Goal: Task Accomplishment & Management: Manage account settings

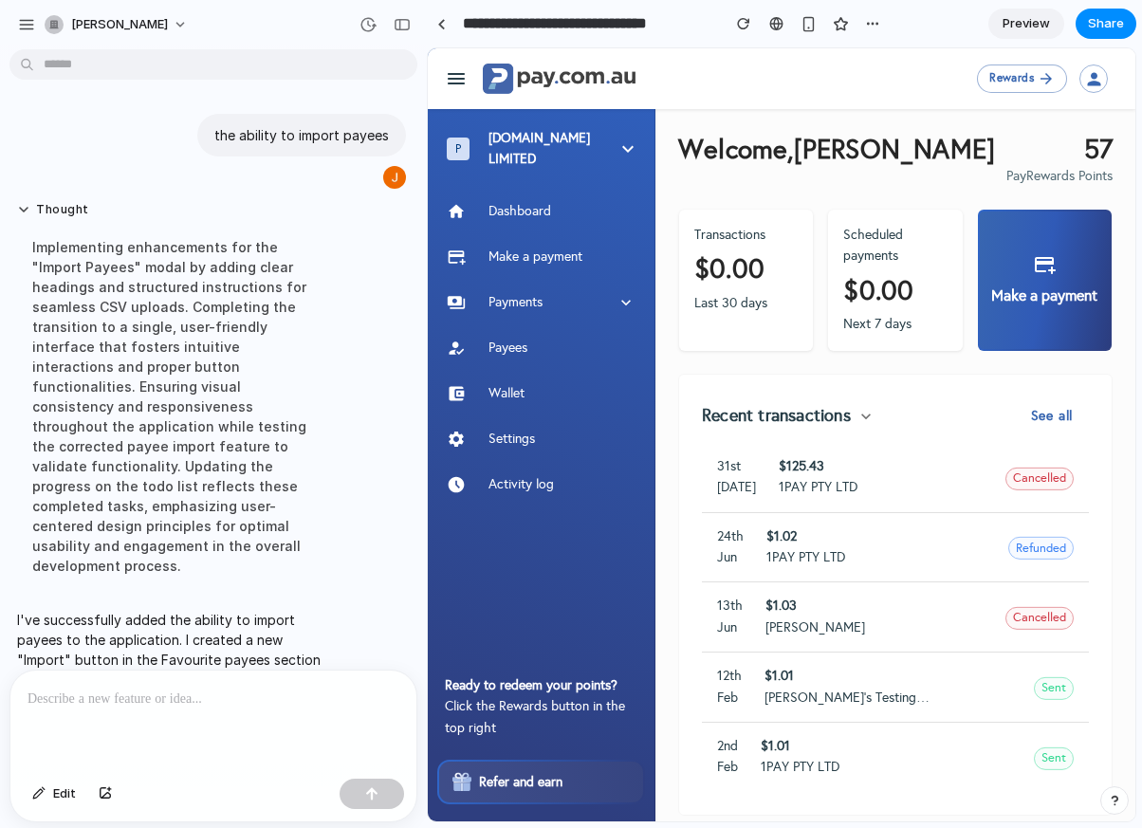
scroll to position [146, 0]
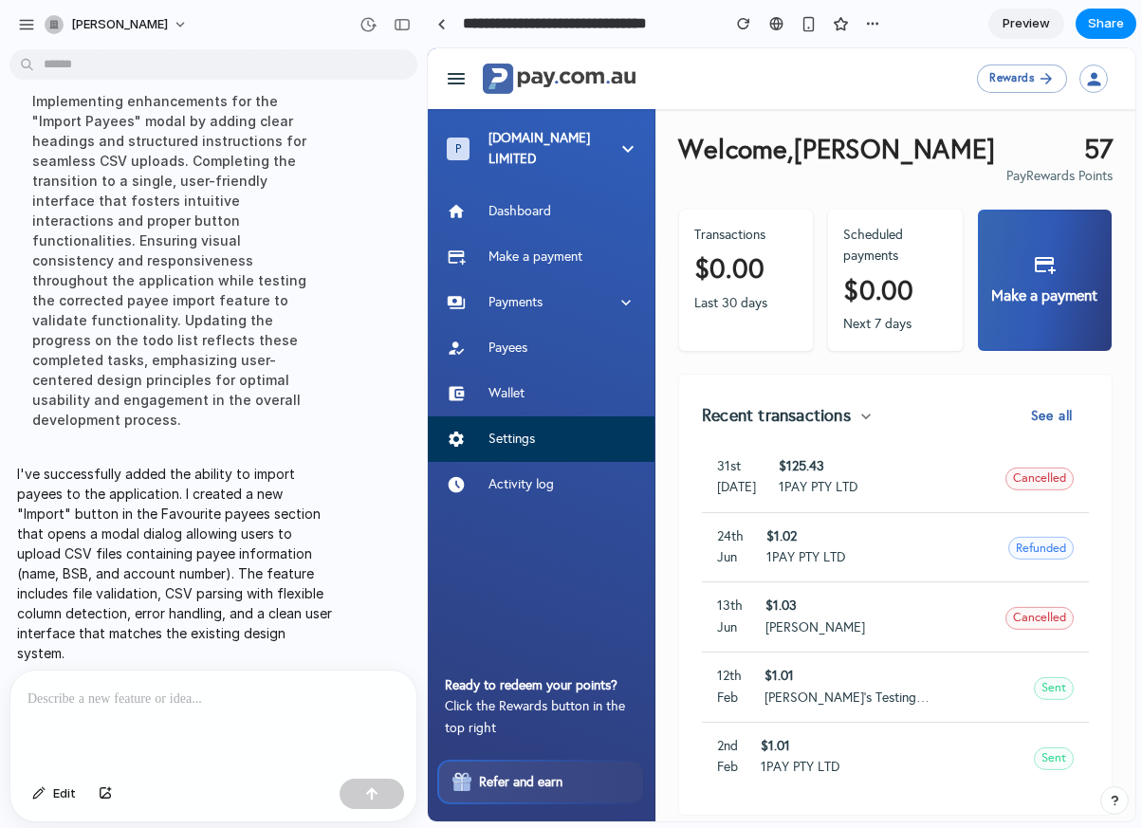
click at [538, 439] on p "Settings" at bounding box center [562, 439] width 147 height 21
click at [1036, 29] on span "Preview" at bounding box center [1026, 23] width 47 height 19
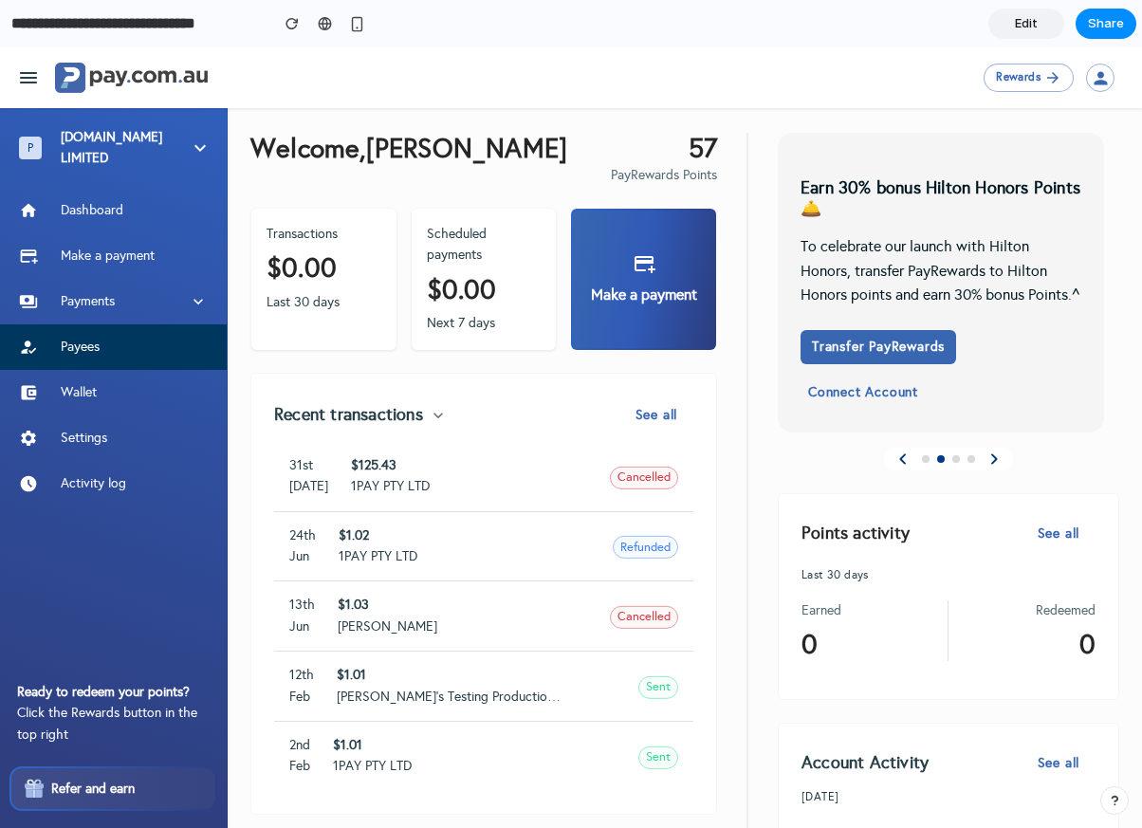
click at [74, 344] on p "Payees" at bounding box center [134, 347] width 147 height 21
click at [1022, 31] on span "Edit" at bounding box center [1026, 23] width 23 height 19
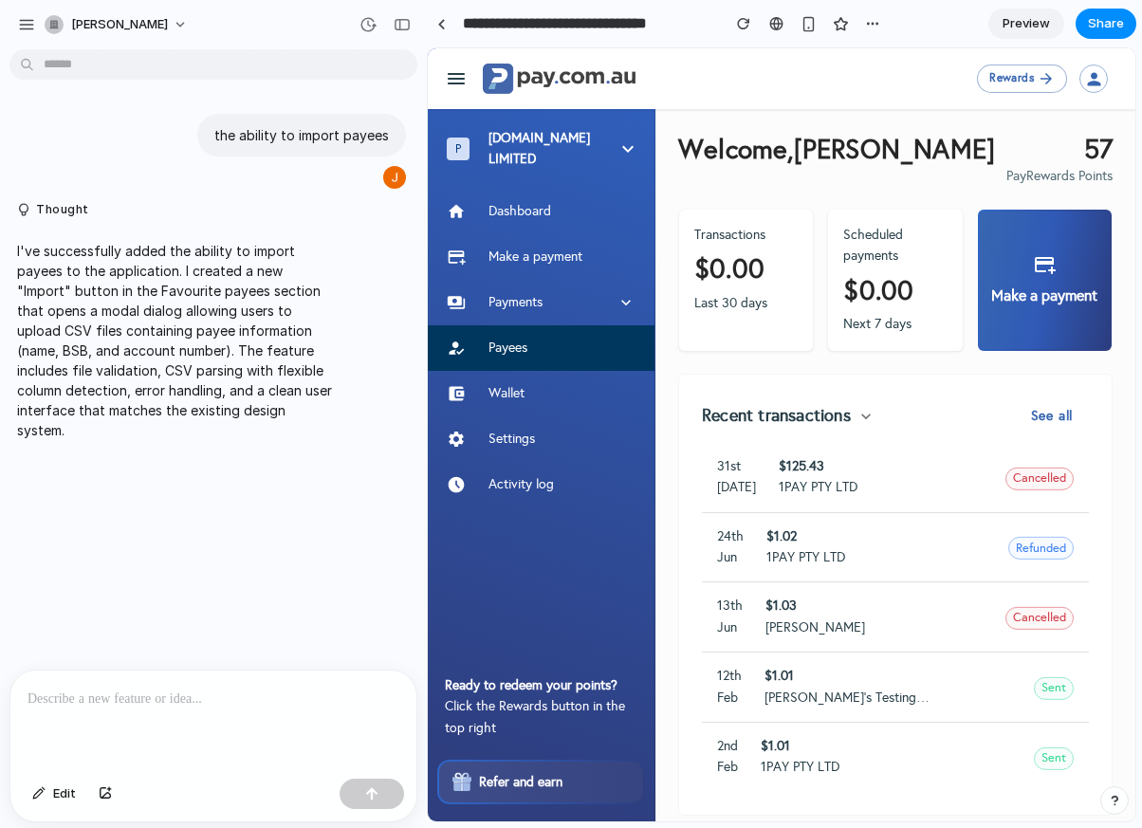
click at [598, 333] on link "Payees" at bounding box center [541, 348] width 227 height 46
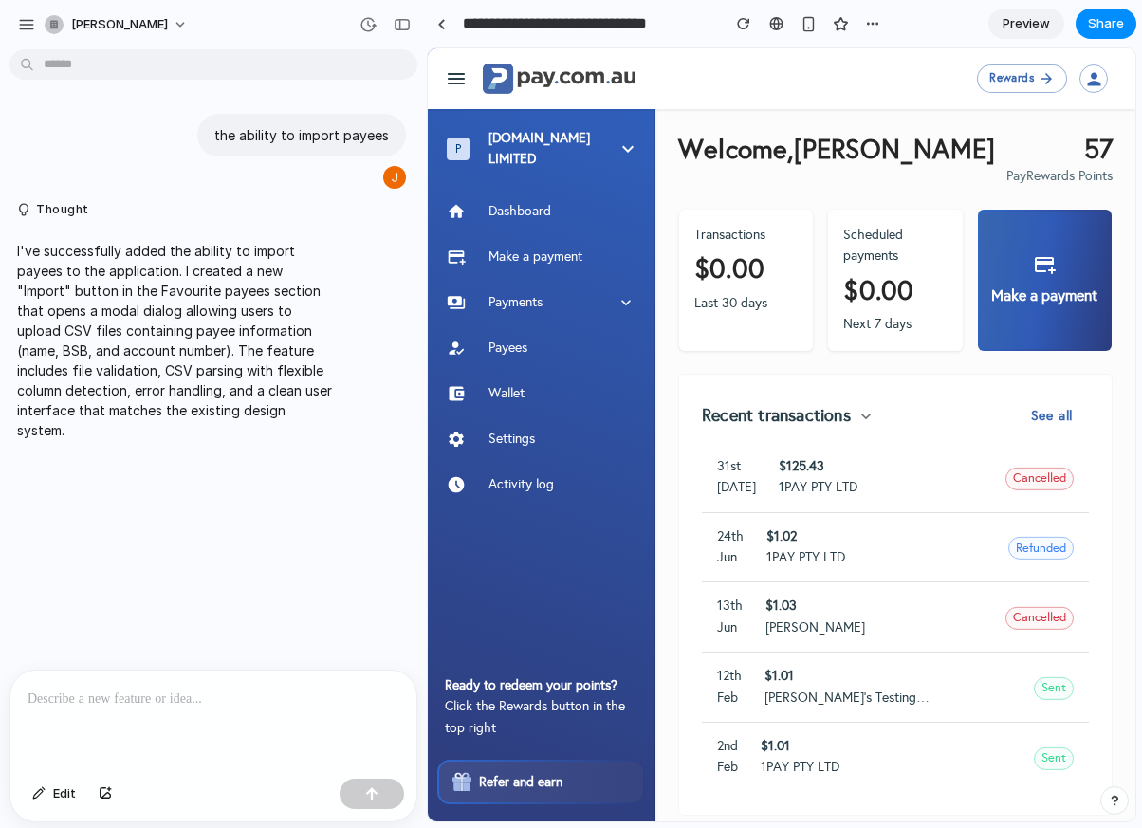
click at [1031, 30] on span "Preview" at bounding box center [1026, 23] width 47 height 19
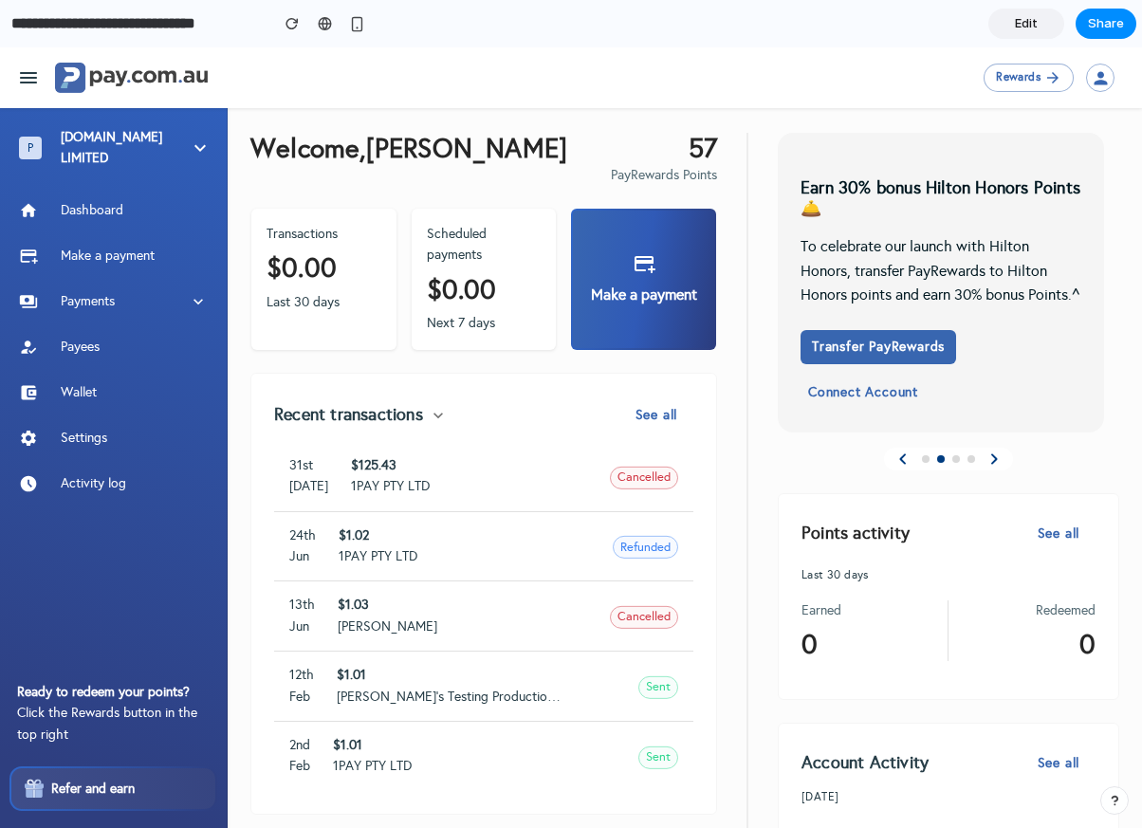
scroll to position [400, 0]
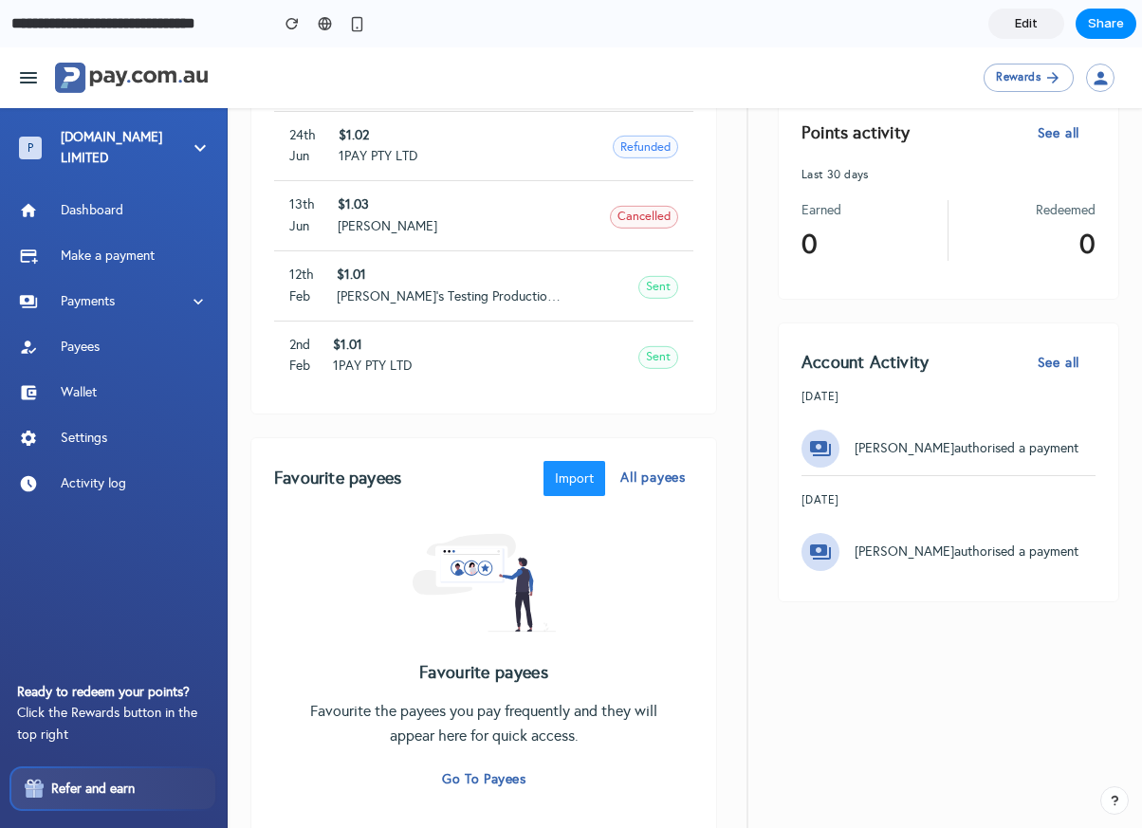
click at [581, 476] on button "Import" at bounding box center [575, 479] width 62 height 36
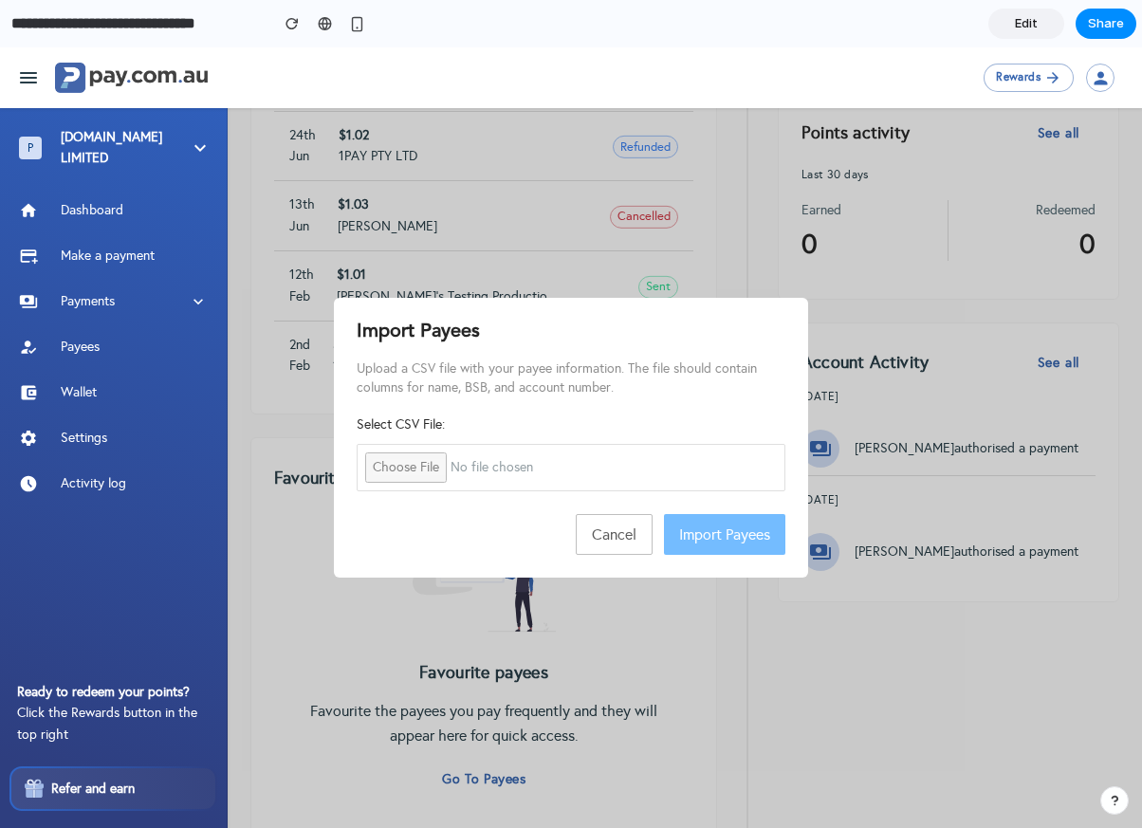
click at [418, 474] on input "file" at bounding box center [571, 467] width 429 height 47
click at [420, 463] on input "file" at bounding box center [571, 467] width 429 height 47
click at [610, 525] on button "Cancel" at bounding box center [614, 535] width 77 height 42
click at [608, 532] on div "Favourite payees Favourite the payees you pay frequently and they will appear h…" at bounding box center [483, 656] width 359 height 282
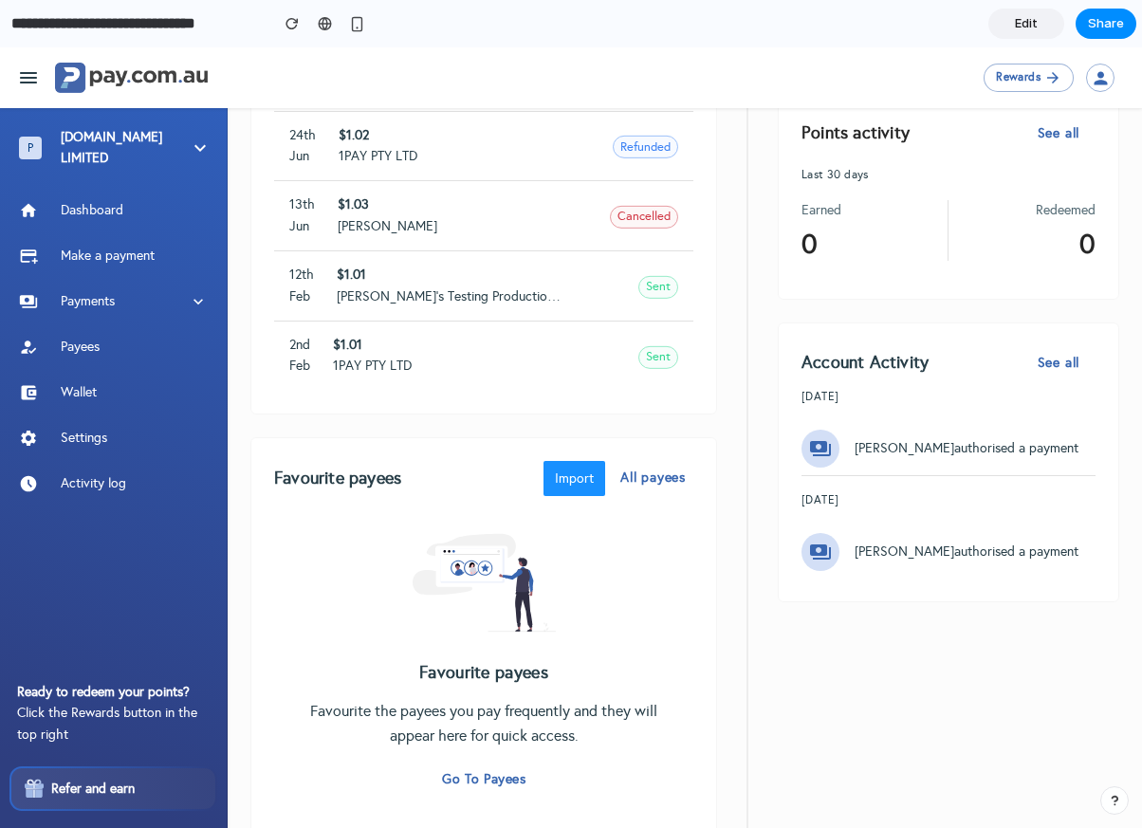
click at [499, 778] on button "Go to payees" at bounding box center [483, 780] width 99 height 35
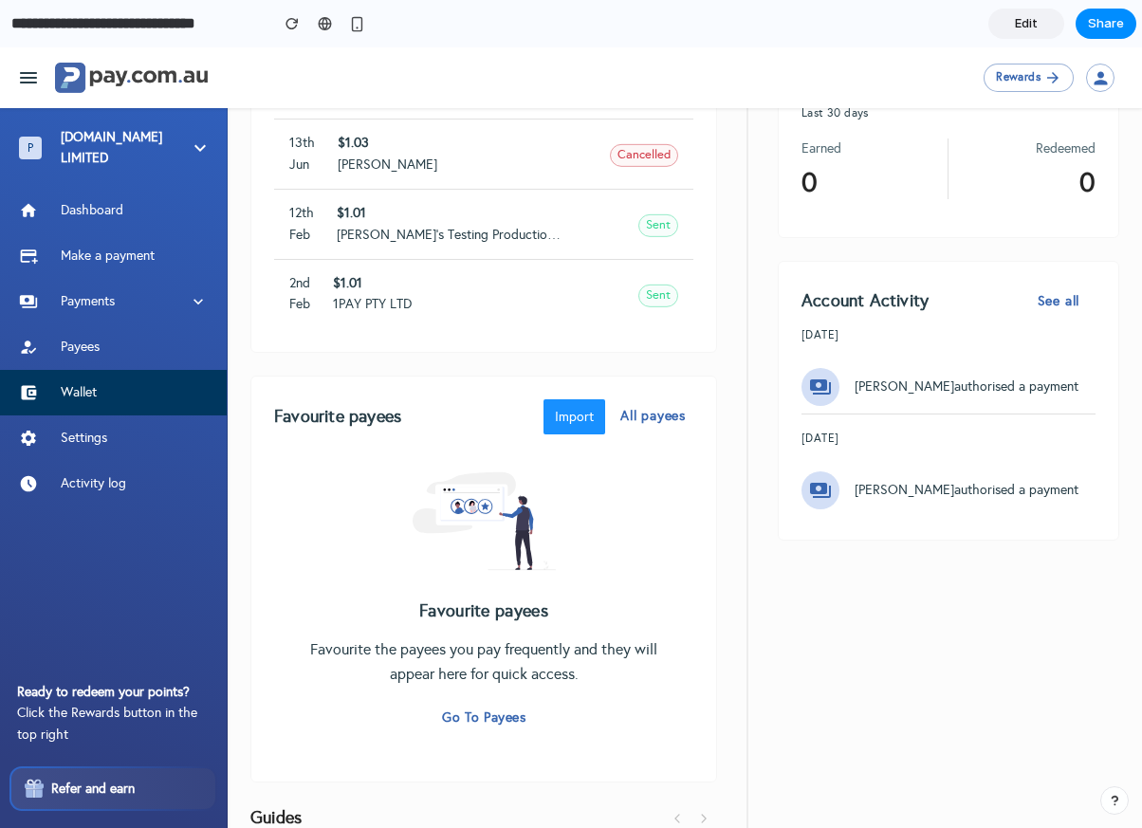
scroll to position [0, 0]
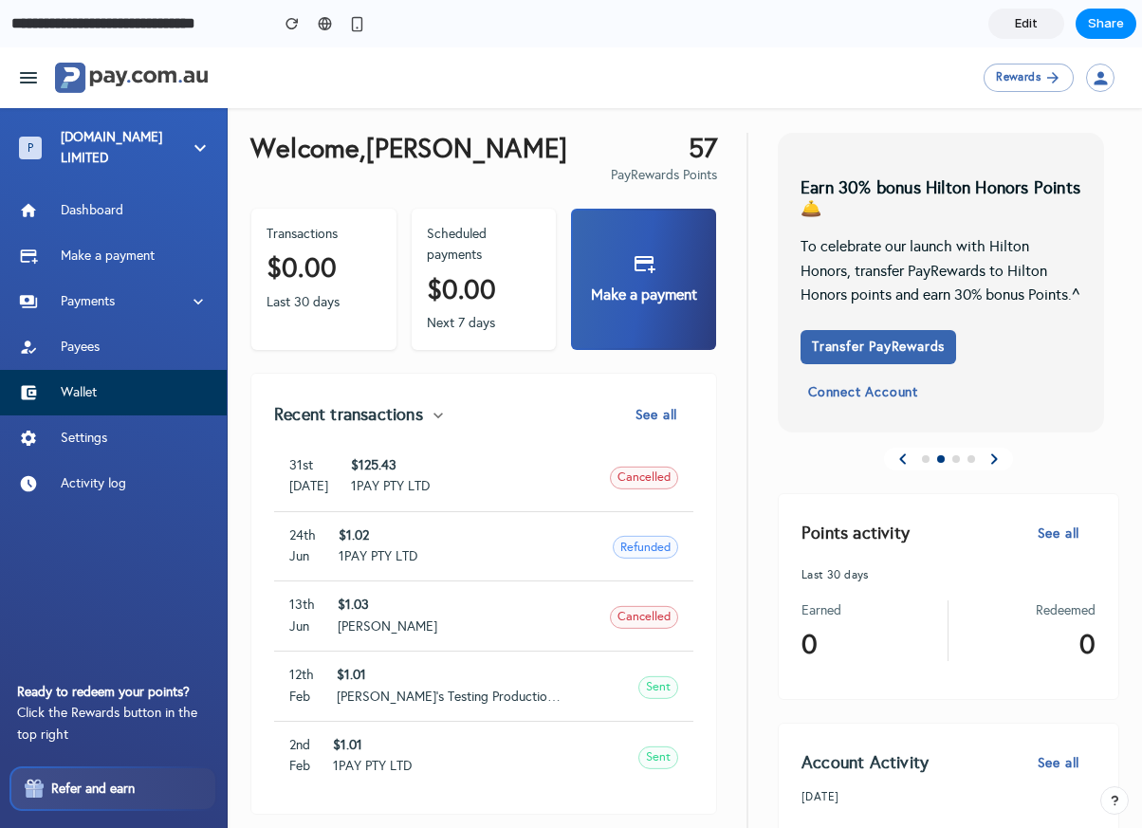
click at [109, 382] on p "Wallet" at bounding box center [134, 392] width 147 height 21
click at [1033, 32] on span "Edit" at bounding box center [1026, 23] width 23 height 19
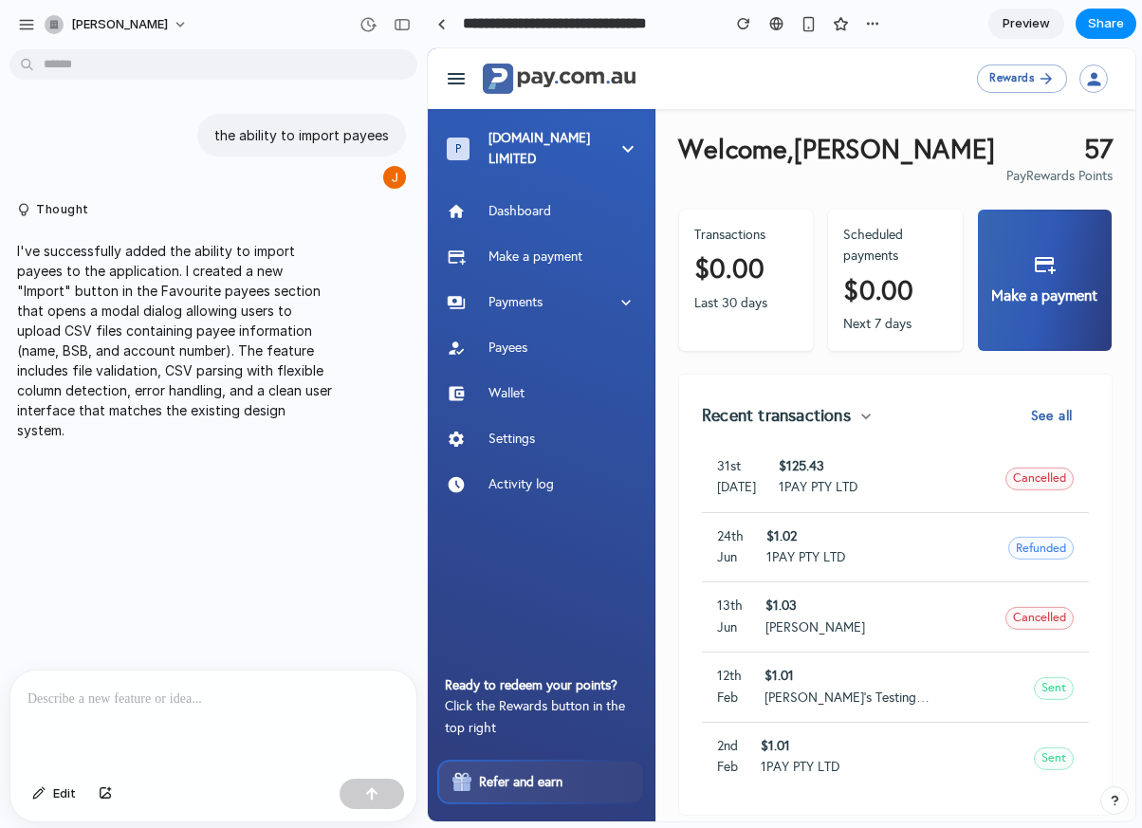
click at [235, 722] on div at bounding box center [213, 721] width 406 height 101
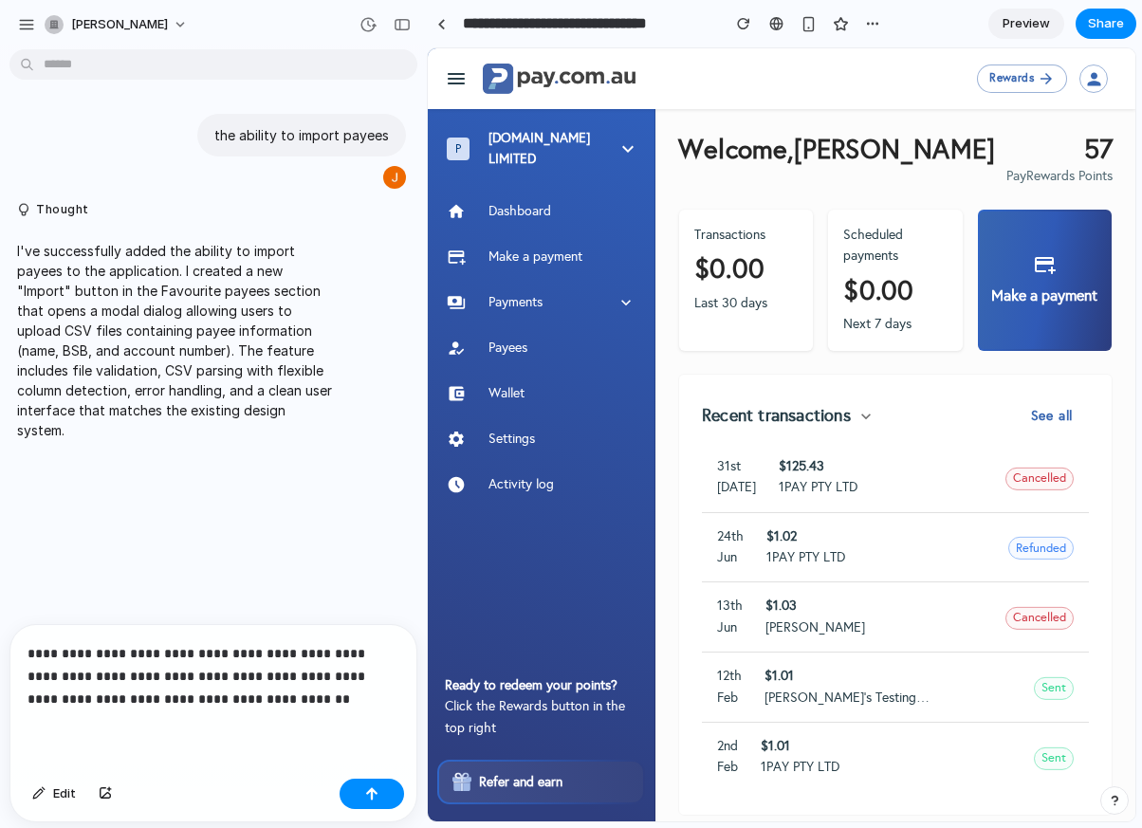
click at [84, 681] on p "**********" at bounding box center [210, 676] width 364 height 68
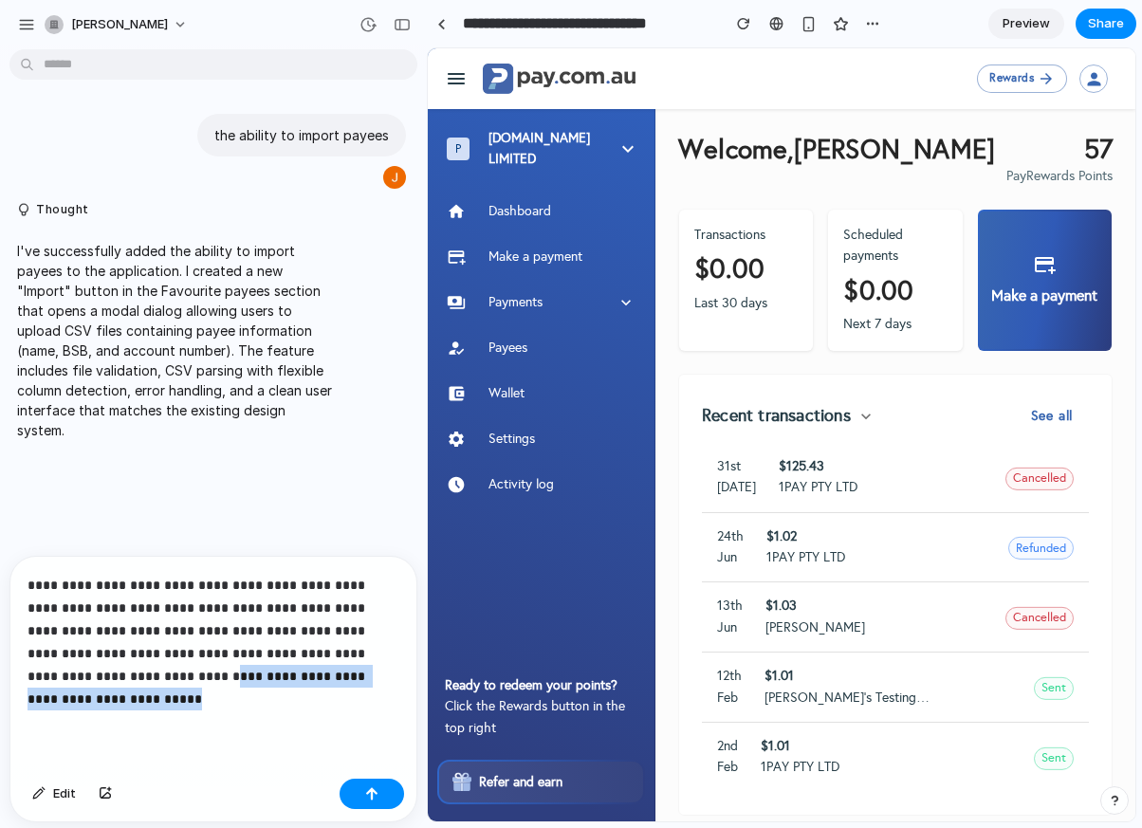
drag, startPoint x: 178, startPoint y: 687, endPoint x: 176, endPoint y: 673, distance: 13.4
click at [176, 673] on p "**********" at bounding box center [210, 642] width 364 height 137
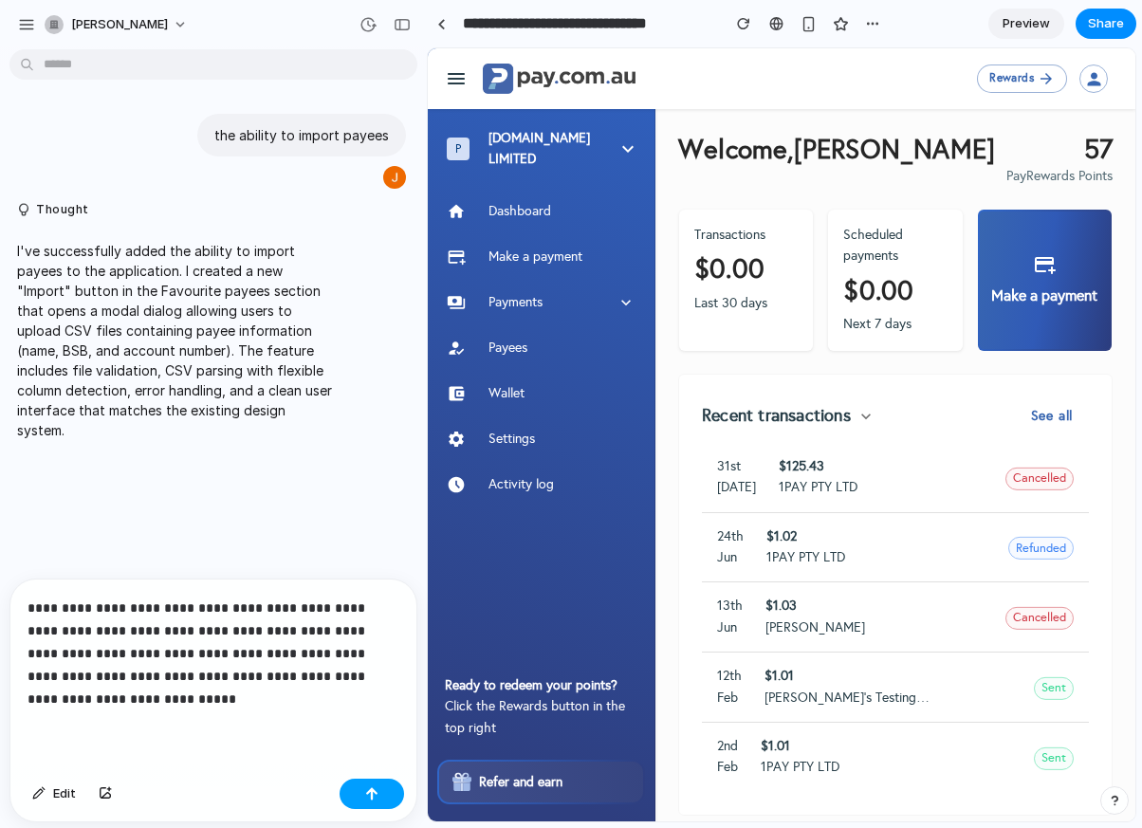
click at [386, 787] on button "button" at bounding box center [372, 794] width 65 height 30
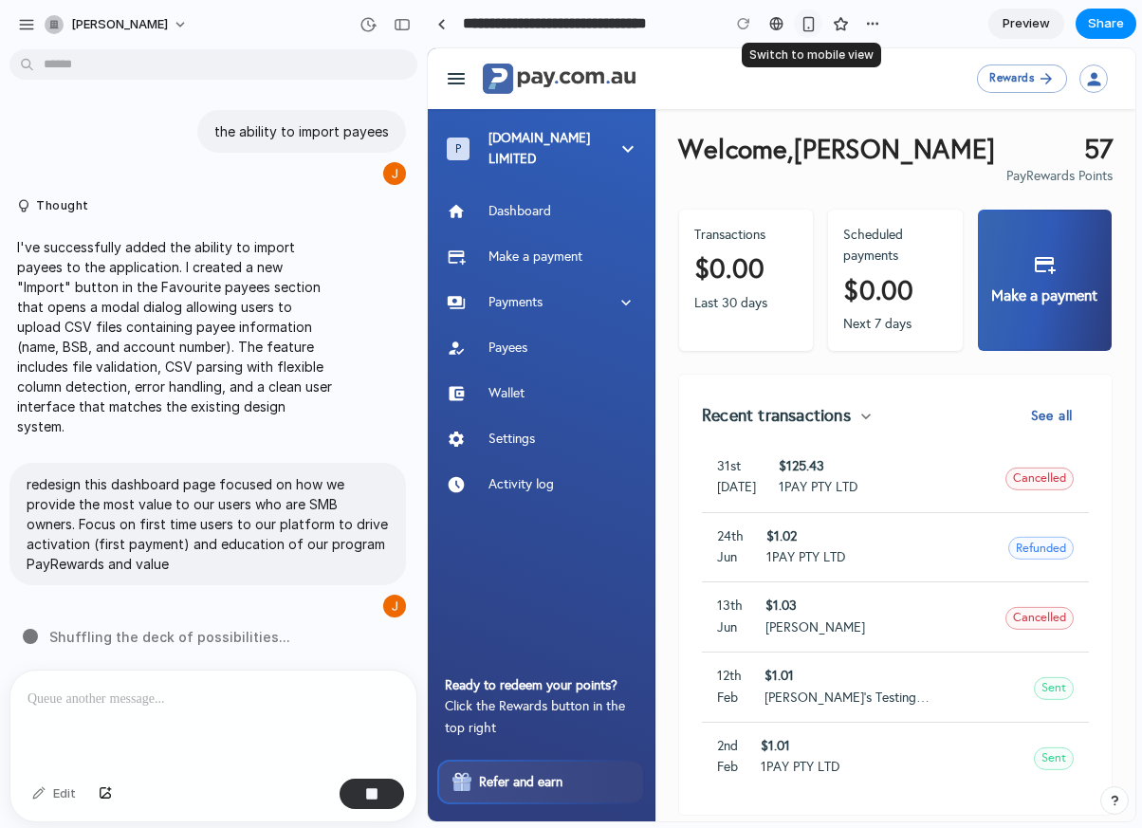
click at [803, 18] on div "button" at bounding box center [809, 24] width 16 height 16
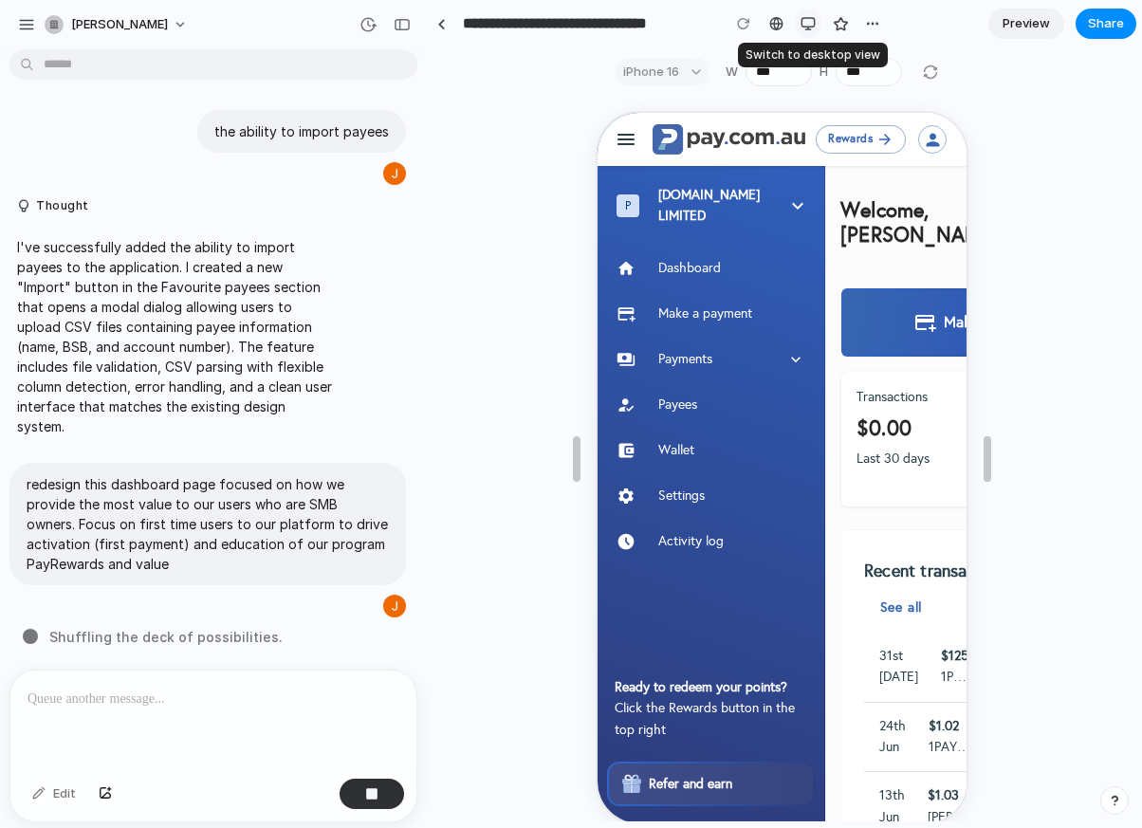
click at [804, 23] on div "button" at bounding box center [808, 23] width 15 height 15
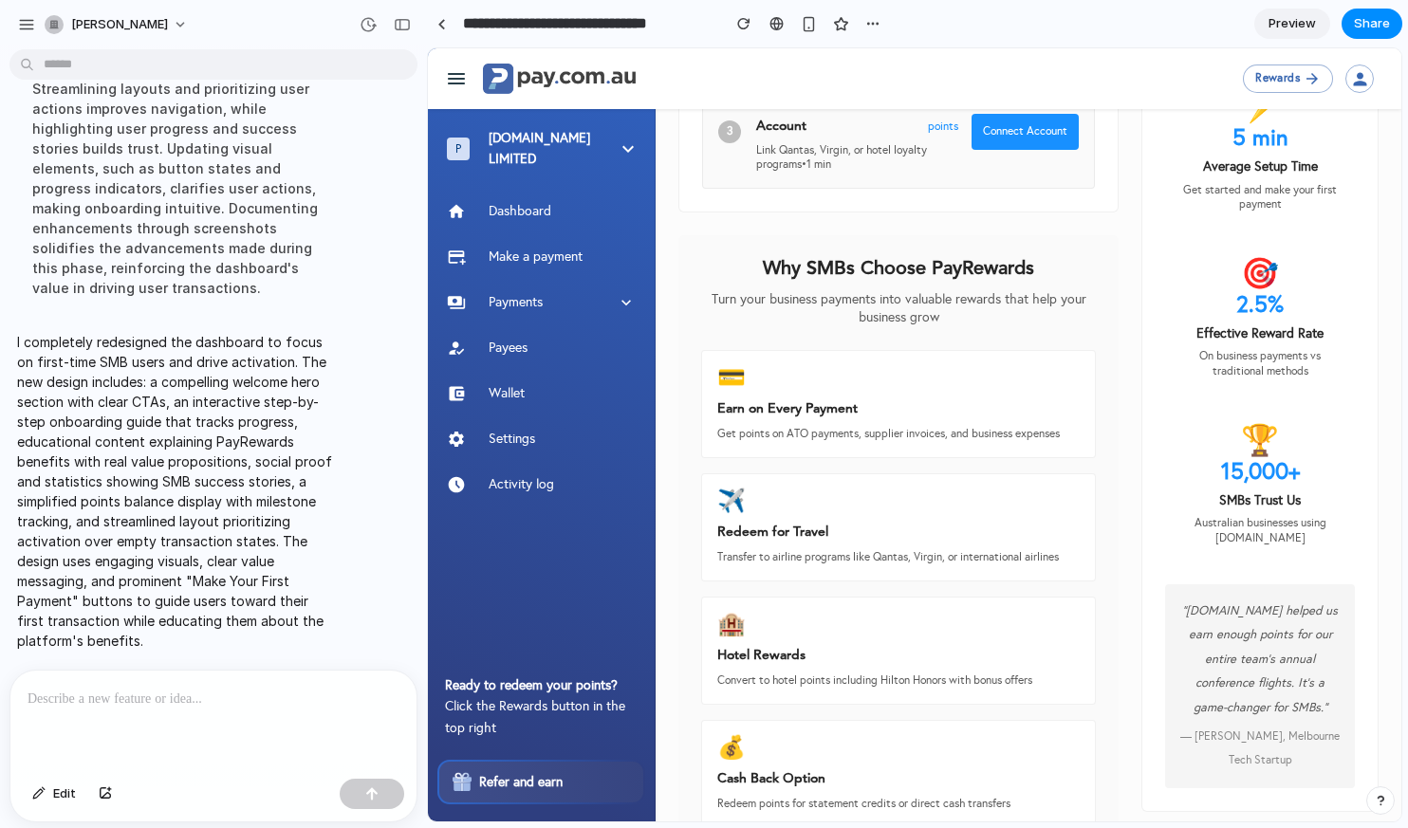
scroll to position [734, 0]
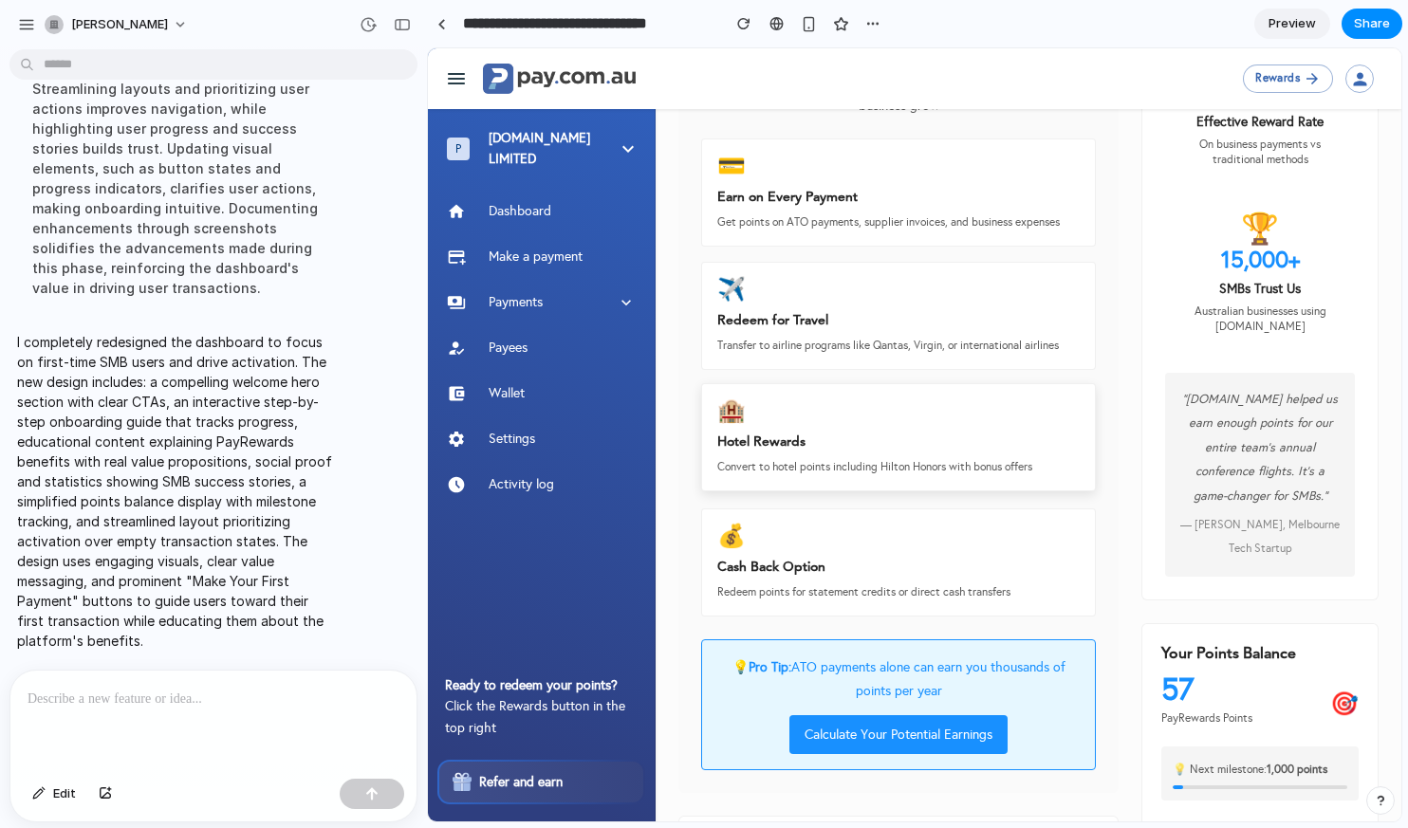
click at [828, 446] on h4 "Hotel Rewards" at bounding box center [898, 443] width 362 height 25
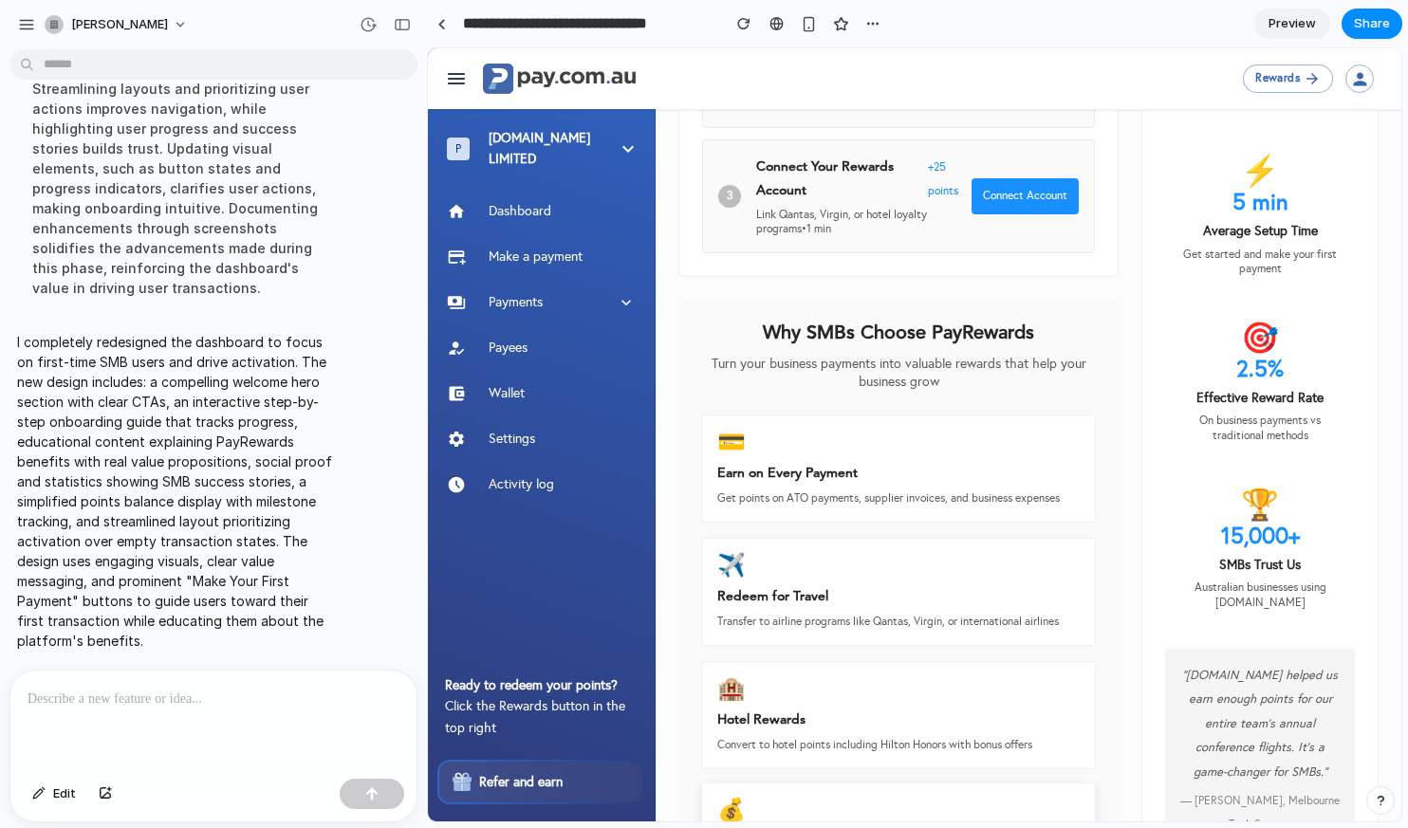
scroll to position [473, 0]
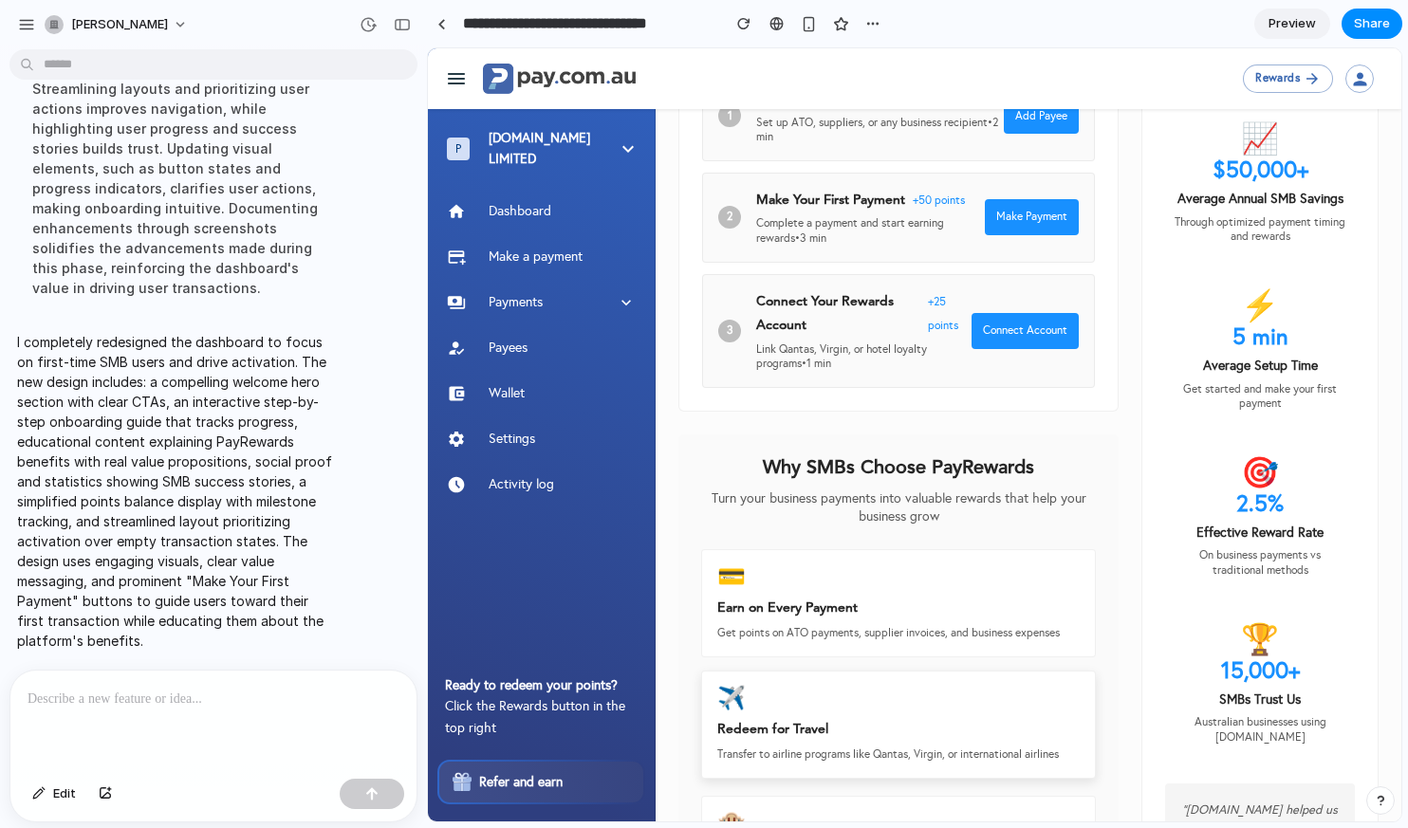
click at [870, 694] on div "✈️" at bounding box center [898, 699] width 362 height 25
click at [1021, 313] on button "Connect Account" at bounding box center [1024, 331] width 107 height 36
click at [1029, 313] on button "Connect Account" at bounding box center [1024, 331] width 107 height 36
